Goal: Task Accomplishment & Management: Use online tool/utility

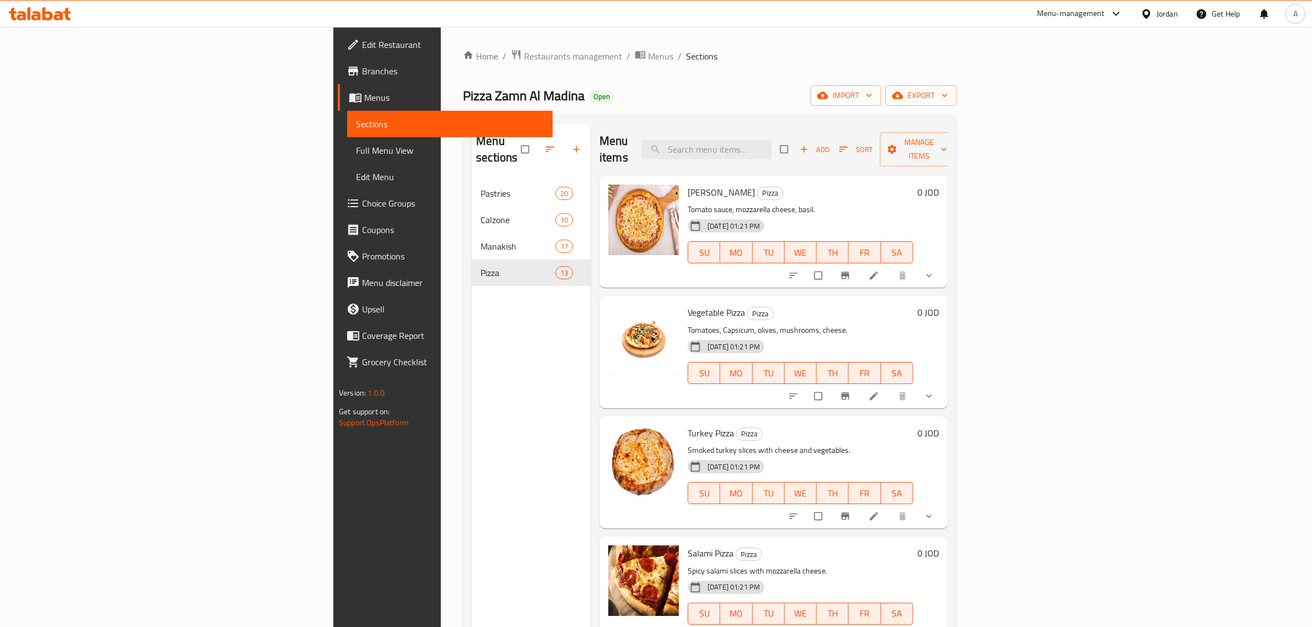
click at [1162, 23] on div "Jordan" at bounding box center [1159, 14] width 55 height 26
click at [1164, 12] on div "Jordan" at bounding box center [1167, 14] width 21 height 12
click at [1032, 213] on div "[GEOGRAPHIC_DATA]" at bounding box center [1059, 212] width 90 height 25
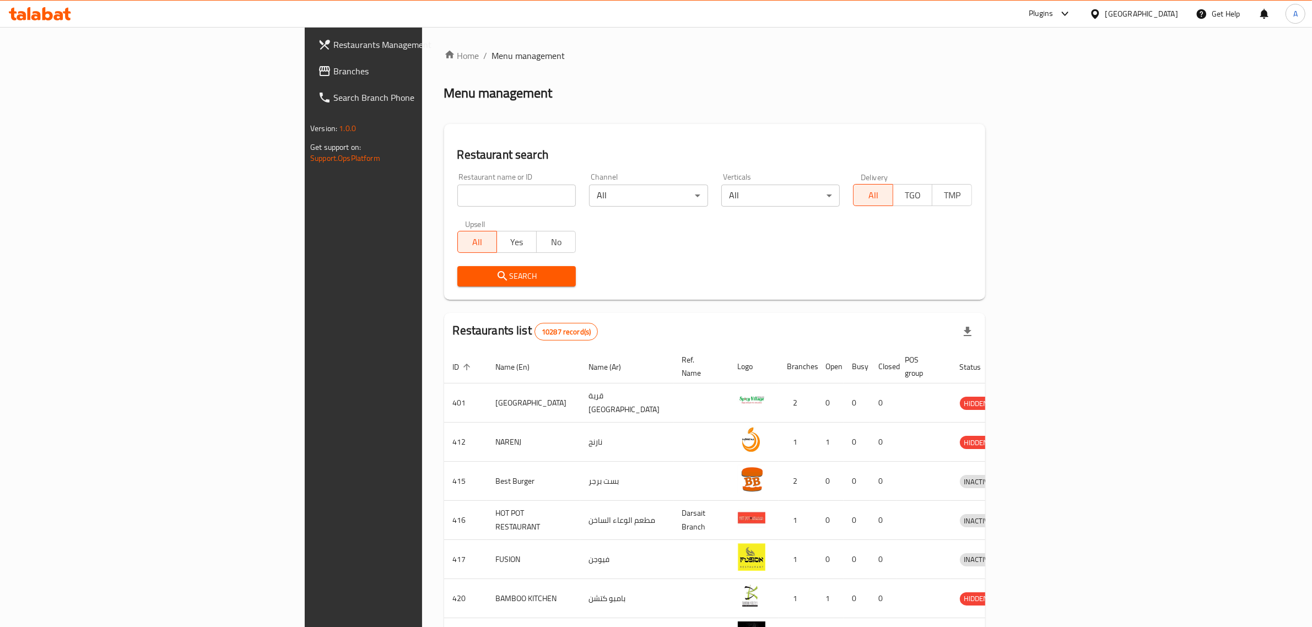
click at [457, 201] on input "search" at bounding box center [516, 196] width 119 height 22
paste input "607760"
type input "607760"
click button "Search" at bounding box center [516, 276] width 119 height 20
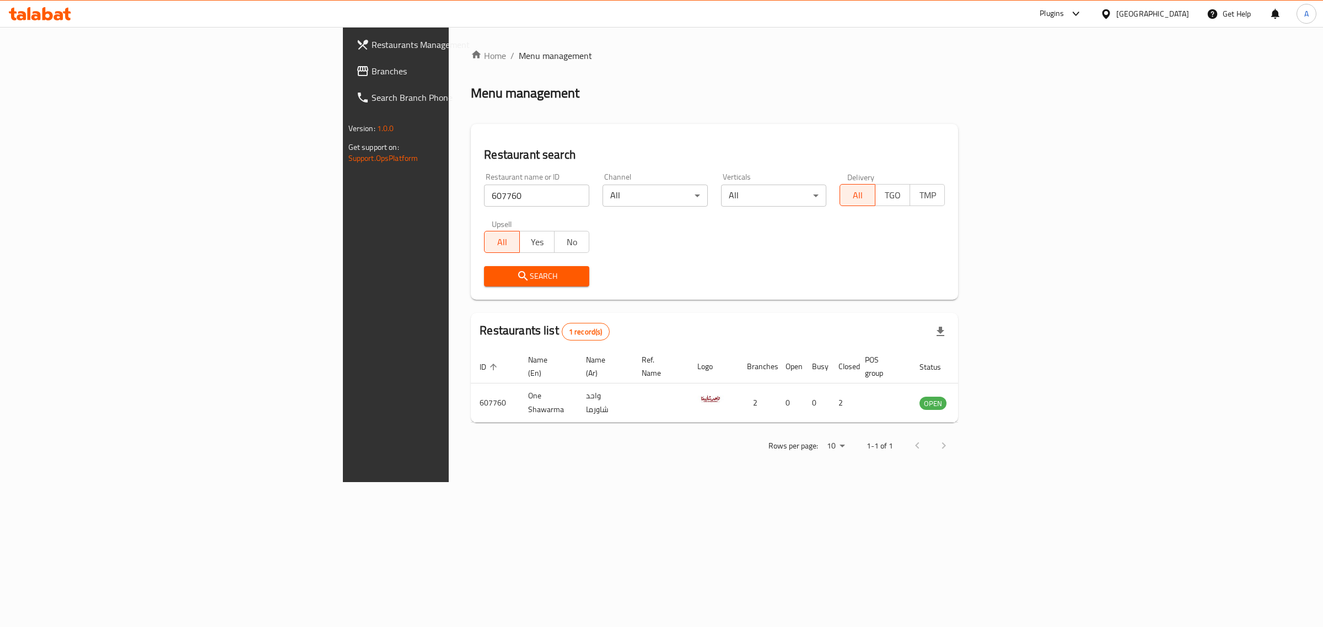
click at [1185, 14] on div "Oman" at bounding box center [1152, 14] width 73 height 12
click at [1064, 168] on div "Jordan" at bounding box center [1105, 164] width 165 height 25
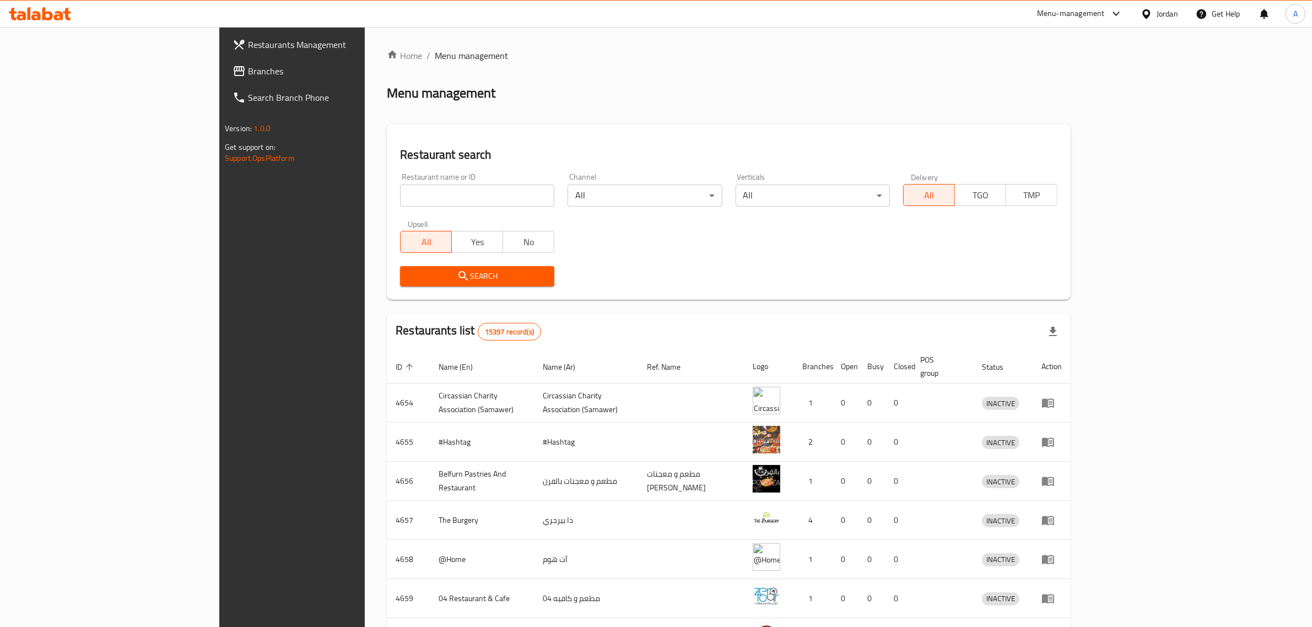
drag, startPoint x: 430, startPoint y: 200, endPoint x: 454, endPoint y: 192, distance: 24.9
click at [430, 200] on input "search" at bounding box center [477, 196] width 154 height 22
paste input "Da Michelino"
type input "Da Michelino"
click button "Search" at bounding box center [477, 276] width 154 height 20
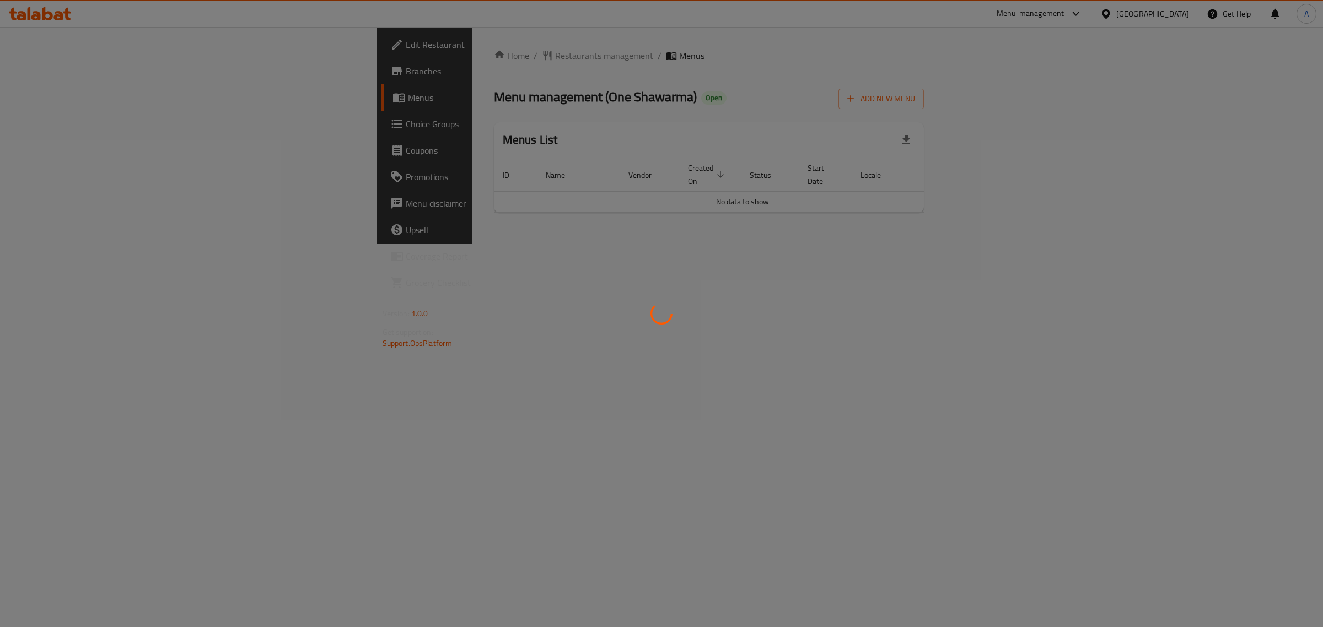
drag, startPoint x: 0, startPoint y: 0, endPoint x: 696, endPoint y: 47, distance: 697.2
click at [696, 47] on div at bounding box center [661, 313] width 1323 height 627
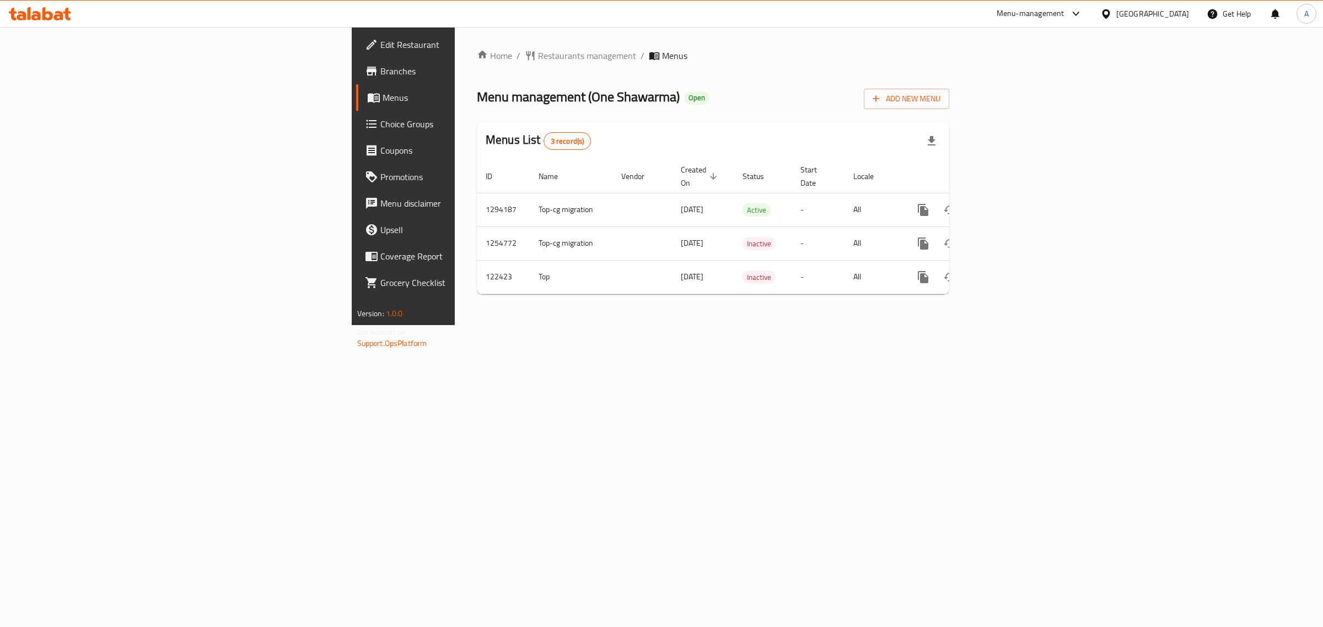
click at [380, 48] on span "Edit Restaurant" at bounding box center [472, 44] width 184 height 13
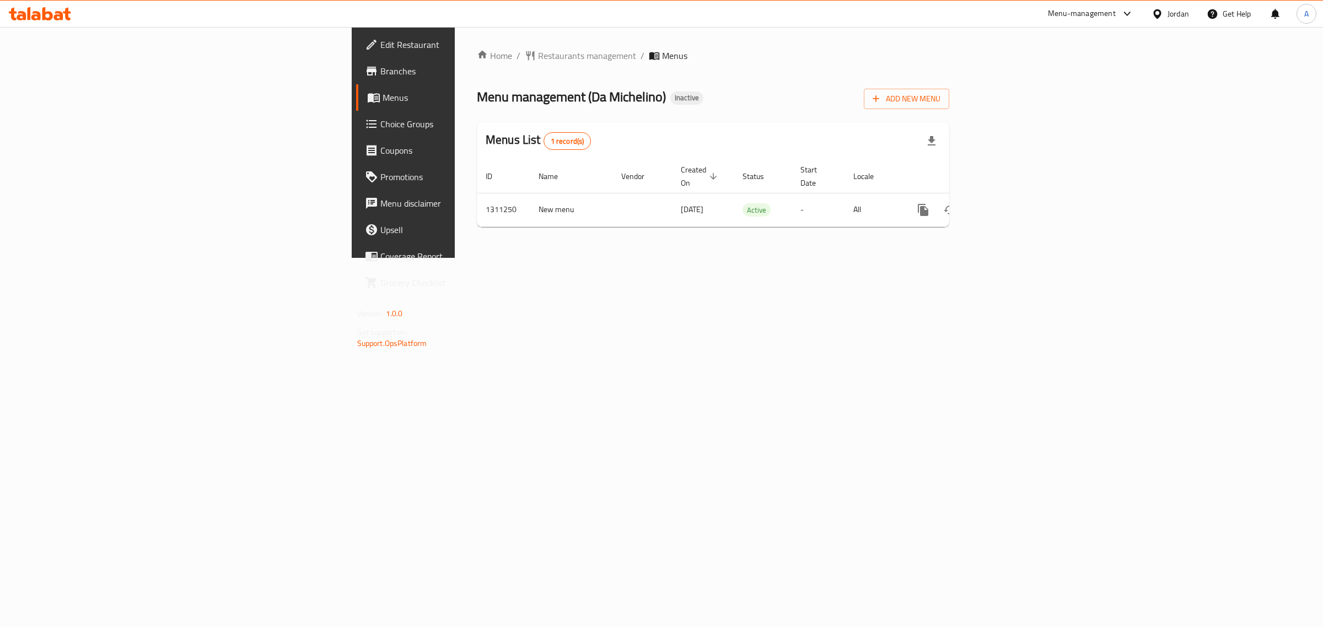
click at [380, 39] on span "Edit Restaurant" at bounding box center [472, 44] width 184 height 13
click at [1016, 200] on link "enhanced table" at bounding box center [1002, 210] width 26 height 26
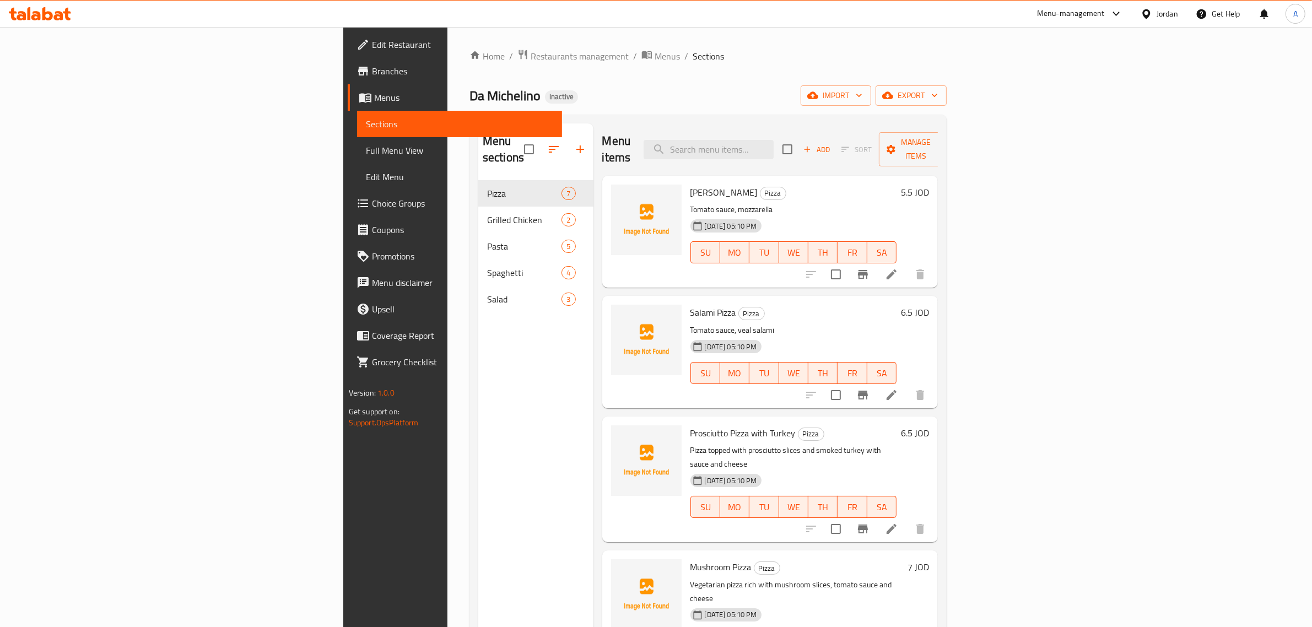
click at [551, 89] on div "Da Michelino Inactive import export" at bounding box center [708, 95] width 477 height 20
